Goal: Task Accomplishment & Management: Complete application form

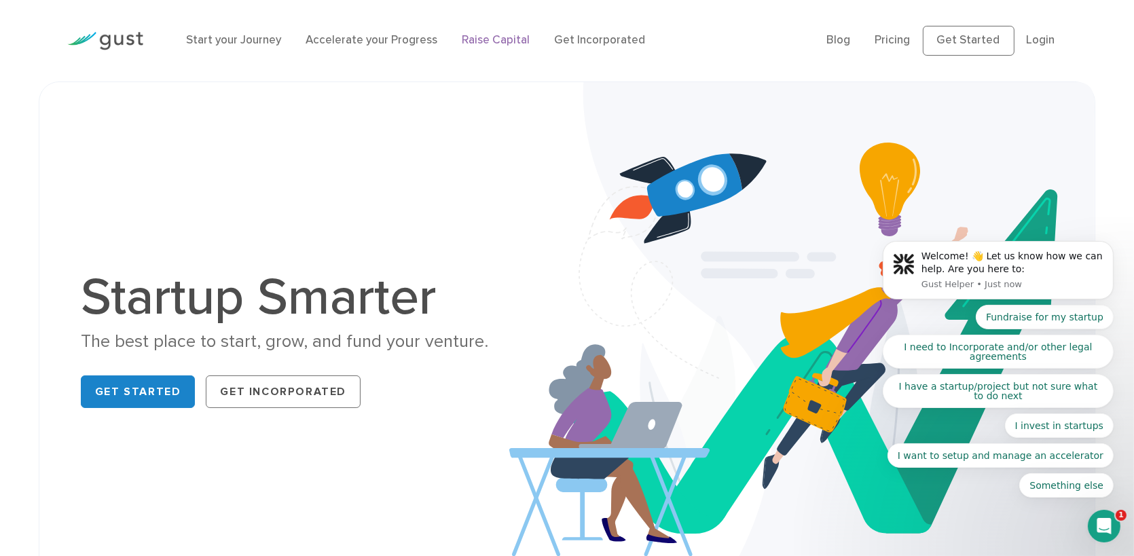
click at [479, 43] on link "Raise Capital" at bounding box center [496, 40] width 68 height 14
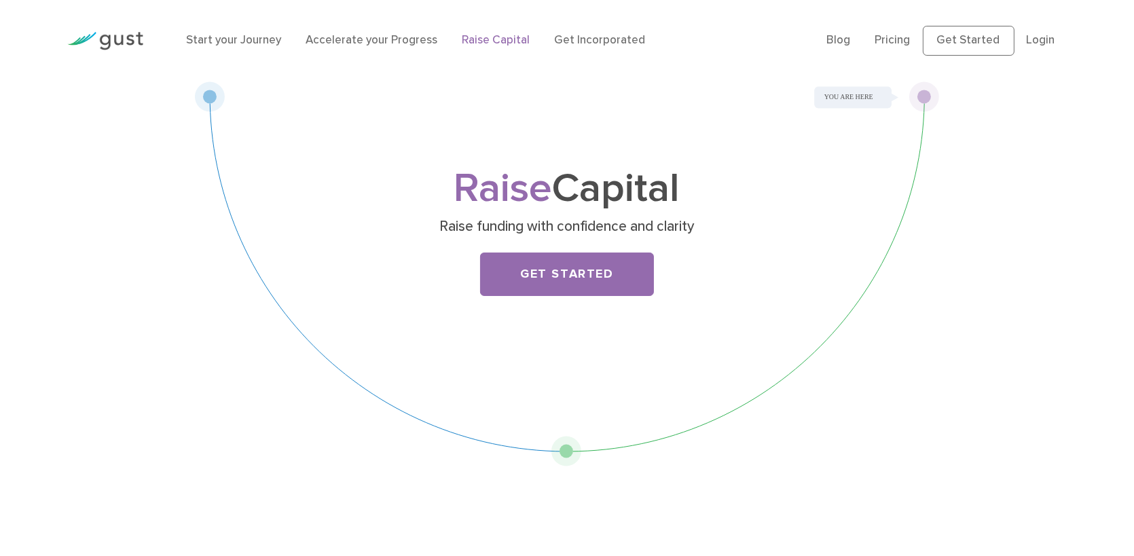
click at [525, 275] on link "Get Started" at bounding box center [567, 274] width 174 height 43
